Goal: Navigation & Orientation: Find specific page/section

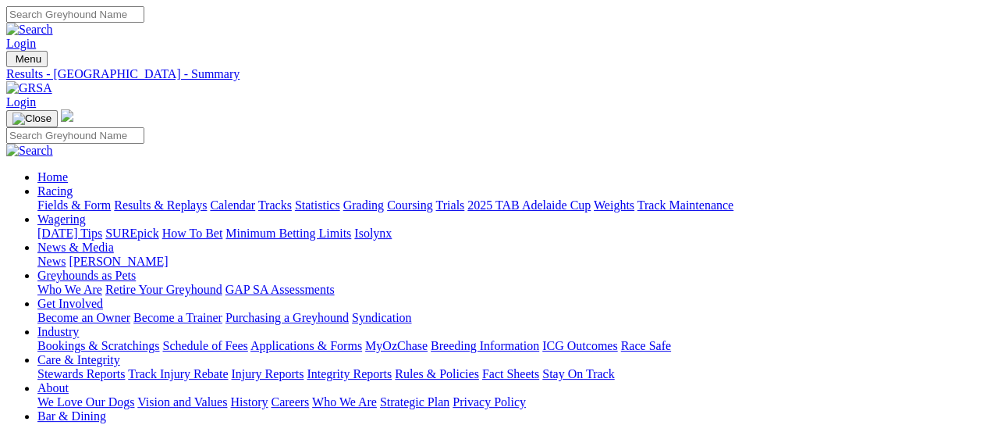
click at [69, 198] on link "Fields & Form" at bounding box center [73, 204] width 73 height 13
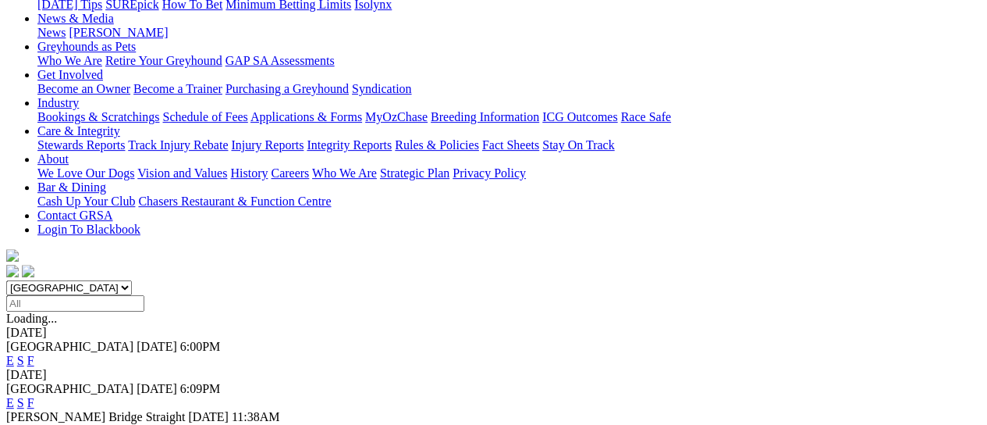
scroll to position [208, 0]
